Goal: Task Accomplishment & Management: Use online tool/utility

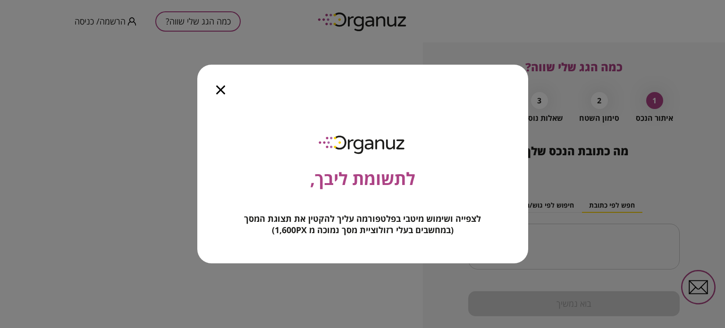
click at [218, 84] on div at bounding box center [220, 85] width 47 height 40
click at [219, 89] on icon "button" at bounding box center [220, 89] width 9 height 9
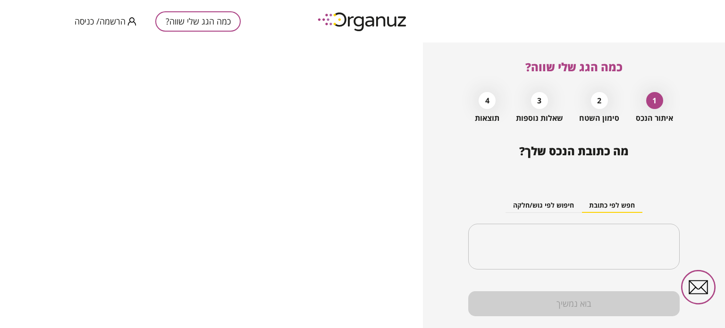
click at [108, 22] on span "הרשמה/ כניסה" at bounding box center [100, 21] width 51 height 9
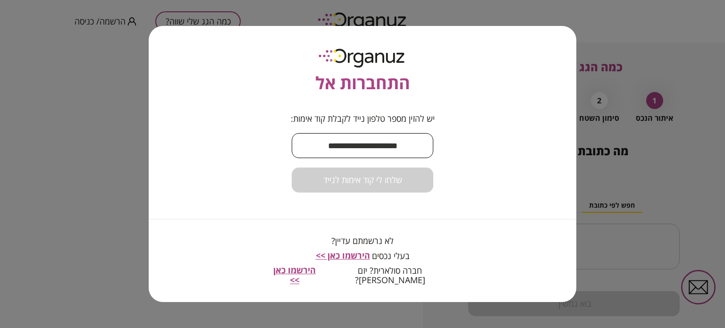
click at [363, 148] on input "text" at bounding box center [363, 146] width 142 height 28
type input "**********"
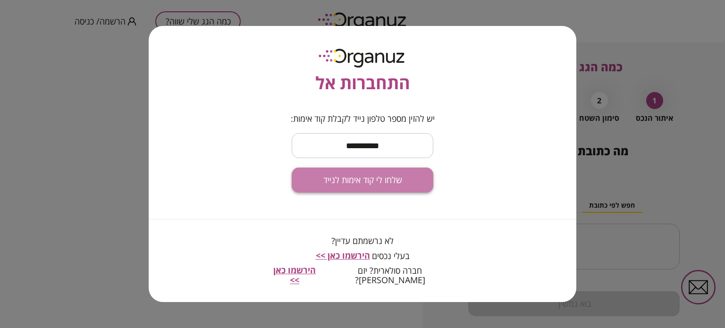
click at [367, 184] on span "שלחו לי קוד אימות לנייד" at bounding box center [362, 180] width 79 height 10
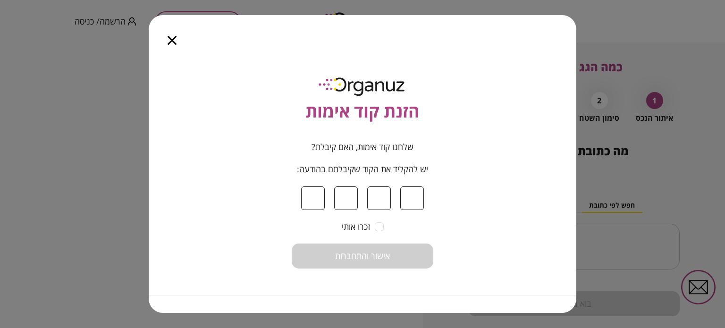
type input "*"
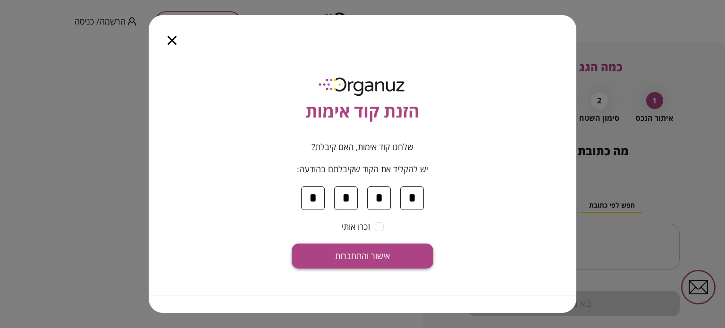
type input "*"
click at [369, 263] on button "אישור והתחברות" at bounding box center [363, 255] width 142 height 25
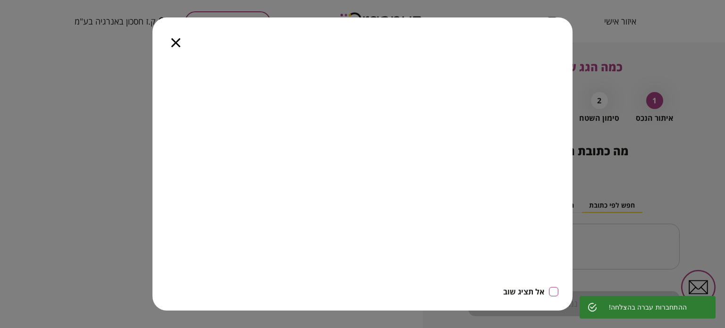
click at [176, 42] on icon "button" at bounding box center [175, 42] width 9 height 9
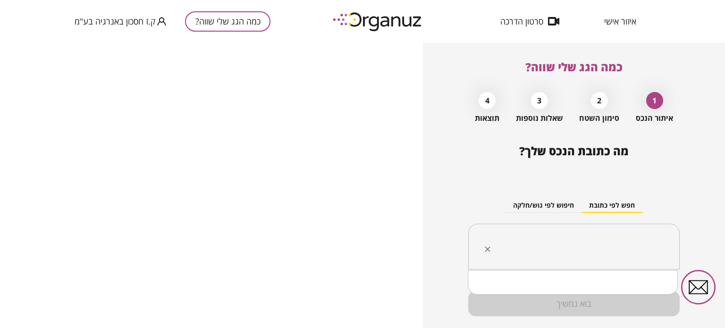
click at [572, 244] on input "text" at bounding box center [577, 247] width 182 height 24
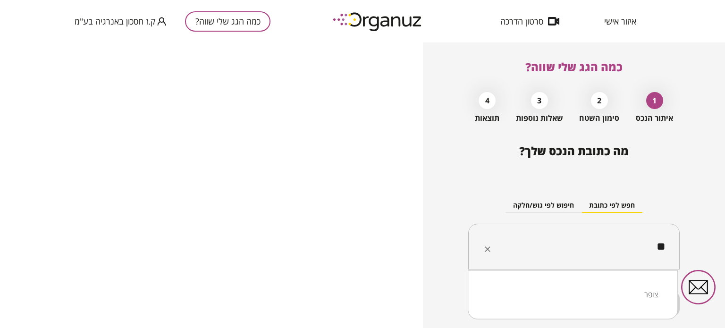
type input "*"
click at [627, 299] on li "כתב סופר 24 [PERSON_NAME]" at bounding box center [572, 294] width 185 height 17
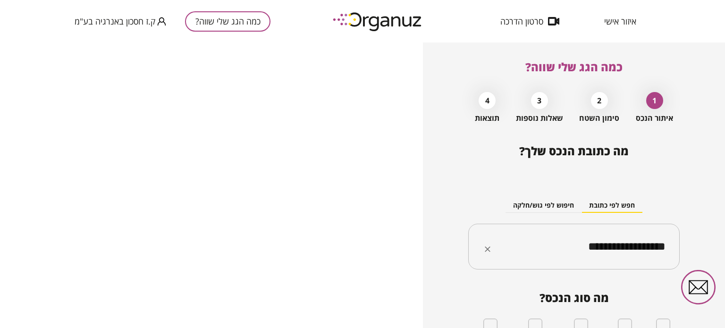
type input "**********"
